Goal: Task Accomplishment & Management: Use online tool/utility

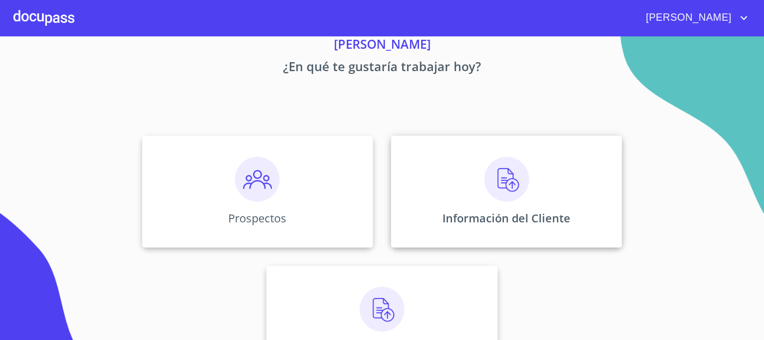
scroll to position [93, 0]
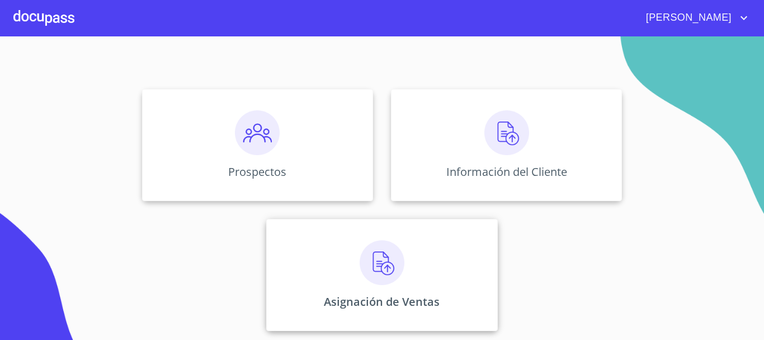
click at [389, 264] on img at bounding box center [382, 262] width 45 height 45
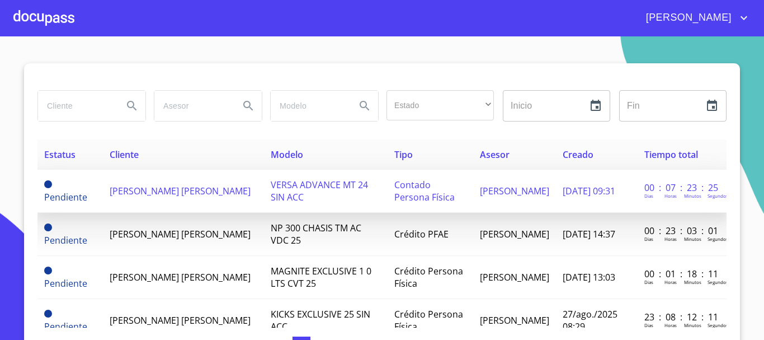
click at [336, 189] on span "VERSA ADVANCE MT 24 SIN ACC" at bounding box center [319, 190] width 97 height 25
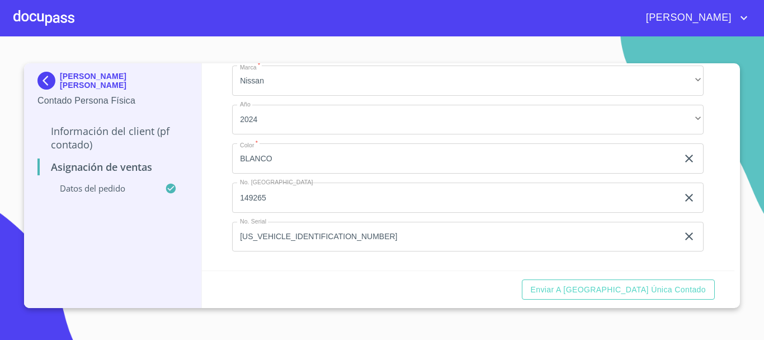
scroll to position [93, 0]
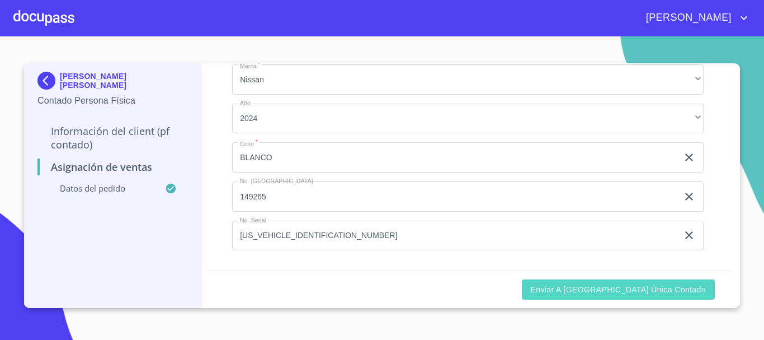
click at [664, 290] on span "Enviar a [GEOGRAPHIC_DATA] única contado" at bounding box center [619, 290] width 176 height 14
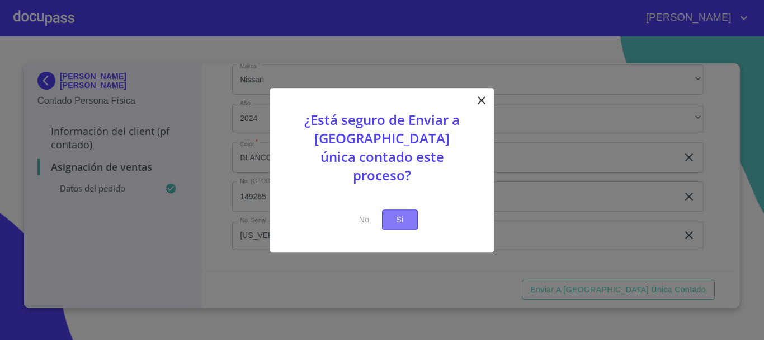
click at [400, 209] on button "Si" at bounding box center [400, 219] width 36 height 21
